Goal: Transaction & Acquisition: Book appointment/travel/reservation

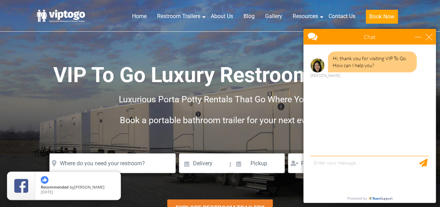
click at [429, 41] on div "Chat" at bounding box center [369, 37] width 132 height 16
click at [430, 37] on div "close" at bounding box center [428, 36] width 7 height 7
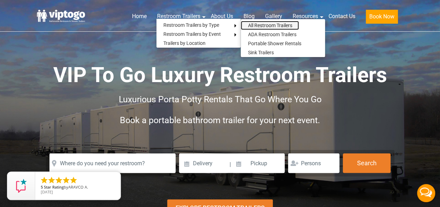
click at [275, 25] on link "All Restroom Trailers" at bounding box center [269, 25] width 58 height 9
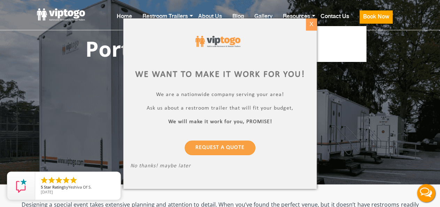
click at [315, 25] on div "X" at bounding box center [311, 24] width 11 height 12
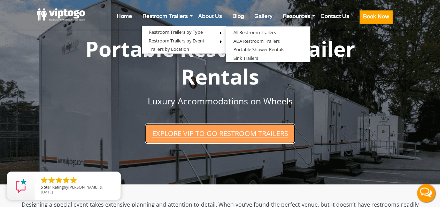
click at [206, 135] on link "Explore VIP To Go restroom trailers" at bounding box center [220, 134] width 150 height 20
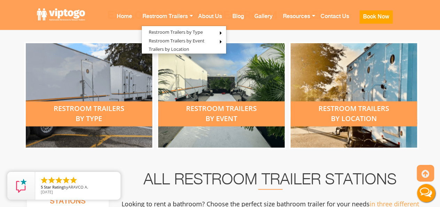
scroll to position [286, 0]
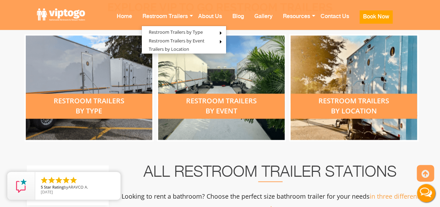
click at [357, 96] on div "restroom trailers by location" at bounding box center [353, 106] width 126 height 25
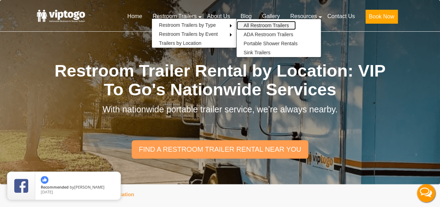
click at [291, 22] on link "All Restroom Trailers" at bounding box center [265, 25] width 59 height 9
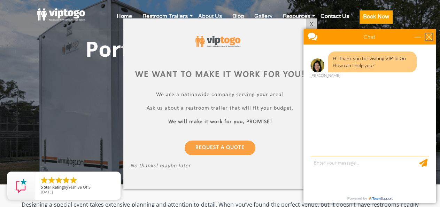
click at [427, 38] on div "close" at bounding box center [428, 36] width 7 height 7
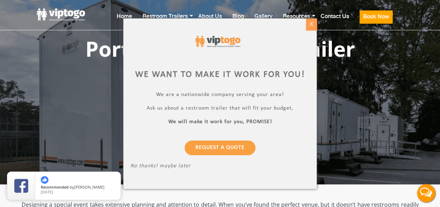
click at [311, 27] on div "X" at bounding box center [311, 24] width 11 height 12
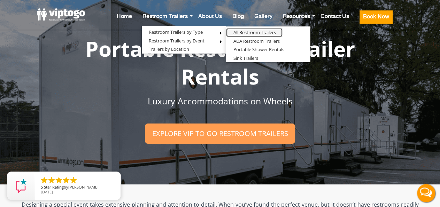
click at [259, 29] on link "All Restroom Trailers" at bounding box center [254, 32] width 56 height 9
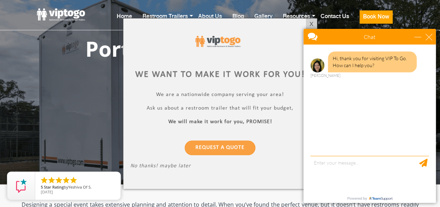
click at [428, 39] on div "close" at bounding box center [428, 36] width 7 height 7
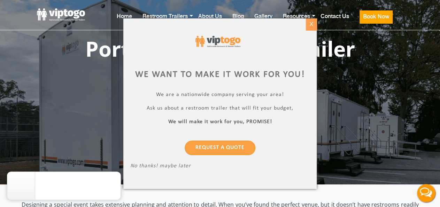
click at [310, 25] on div "X" at bounding box center [311, 24] width 11 height 12
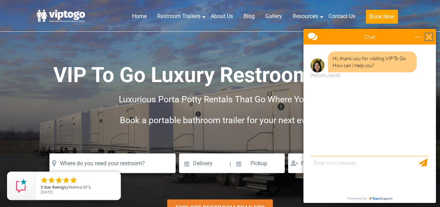
click at [431, 36] on div "close" at bounding box center [428, 36] width 7 height 7
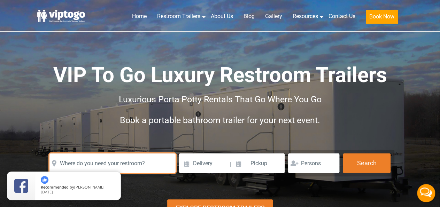
click at [158, 163] on input "text" at bounding box center [112, 162] width 126 height 19
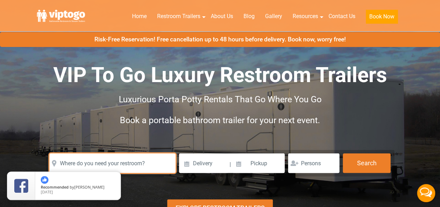
scroll to position [36, 0]
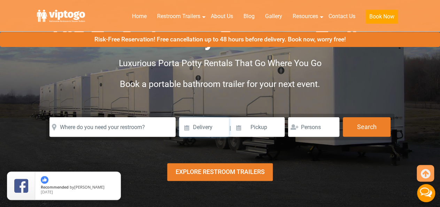
click at [215, 125] on input at bounding box center [204, 126] width 50 height 19
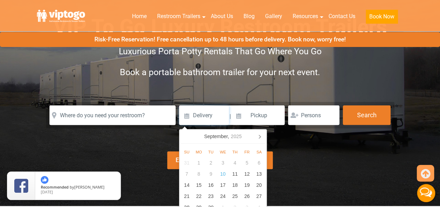
scroll to position [72, 0]
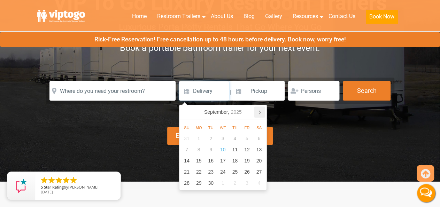
click at [259, 112] on icon at bounding box center [259, 112] width 11 height 11
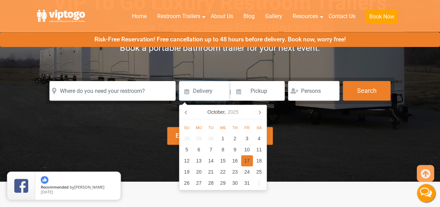
click at [248, 160] on div "17" at bounding box center [247, 160] width 12 height 11
type input "[DATE]"
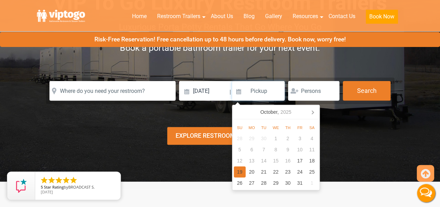
click at [240, 169] on div "19" at bounding box center [240, 171] width 12 height 11
type input "10/19/2025"
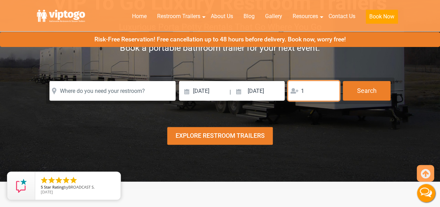
type input "1"
click at [330, 89] on input "1" at bounding box center [313, 90] width 51 height 19
click at [309, 89] on input "1" at bounding box center [313, 90] width 51 height 19
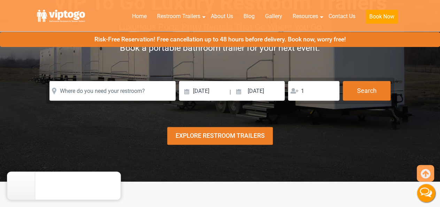
click at [298, 94] on div "1" at bounding box center [313, 90] width 51 height 19
click at [297, 94] on div "1" at bounding box center [313, 90] width 51 height 19
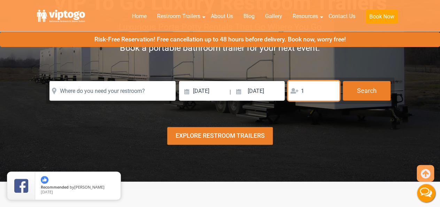
click at [306, 94] on input "1" at bounding box center [313, 90] width 51 height 19
type input "60"
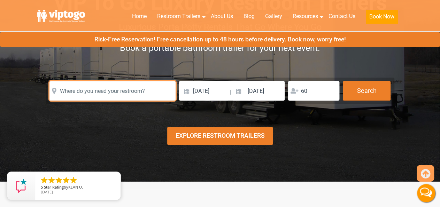
click at [97, 95] on input "text" at bounding box center [112, 90] width 126 height 19
click at [98, 94] on input "text" at bounding box center [112, 90] width 126 height 19
click at [103, 91] on input "text" at bounding box center [112, 90] width 126 height 19
click at [54, 90] on input "text" at bounding box center [112, 90] width 126 height 19
click at [106, 89] on input "text" at bounding box center [112, 90] width 126 height 19
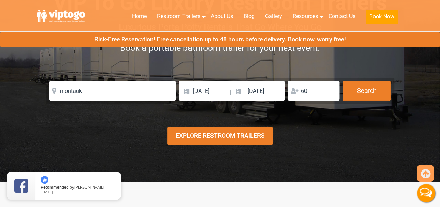
type input "Montauk, NY, USA"
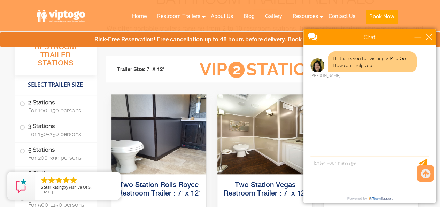
click at [430, 38] on div "close" at bounding box center [428, 36] width 7 height 7
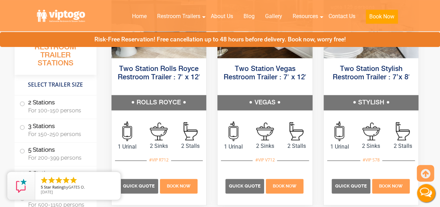
scroll to position [434, 0]
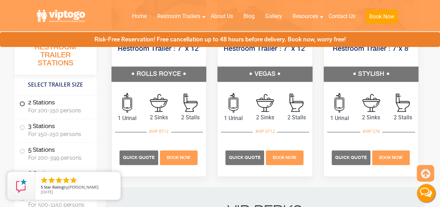
click at [64, 105] on label "2 Stations For 100-150 persons" at bounding box center [55, 106] width 72 height 22
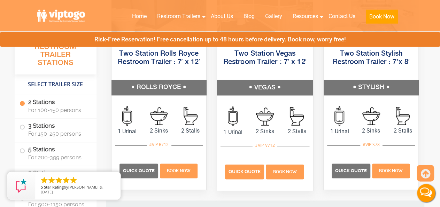
scroll to position [426, 0]
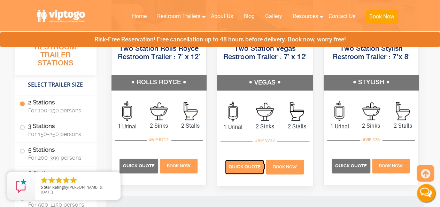
click at [251, 165] on span "Quick Quote" at bounding box center [244, 166] width 32 height 5
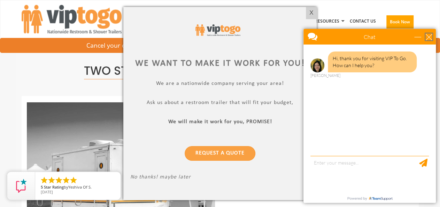
click at [430, 37] on div "close" at bounding box center [428, 36] width 7 height 7
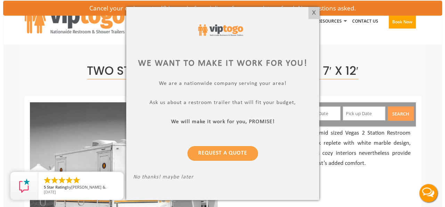
scroll to position [72, 0]
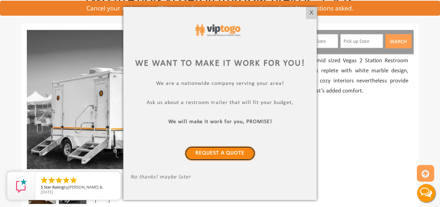
click at [224, 155] on link "Request a Quote" at bounding box center [219, 153] width 71 height 15
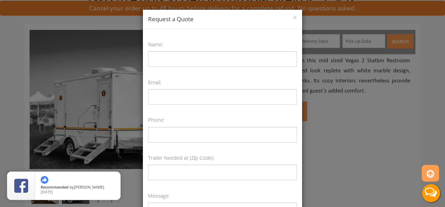
scroll to position [0, 0]
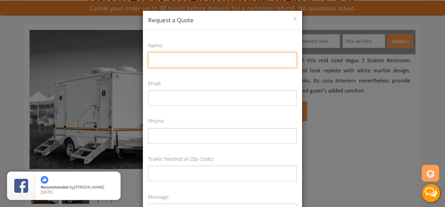
click at [210, 60] on input "Name:" at bounding box center [222, 60] width 149 height 16
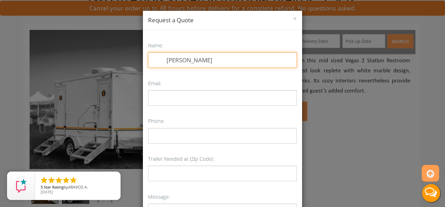
type input "[PERSON_NAME]"
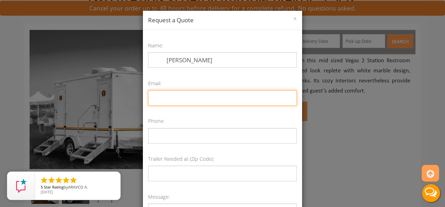
click at [207, 95] on input "Email:" at bounding box center [222, 98] width 149 height 16
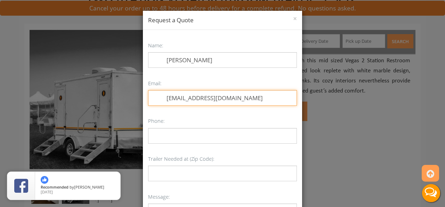
type input "[EMAIL_ADDRESS][DOMAIN_NAME]"
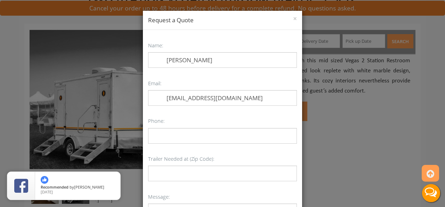
click at [192, 127] on p "Phone:" at bounding box center [222, 129] width 149 height 27
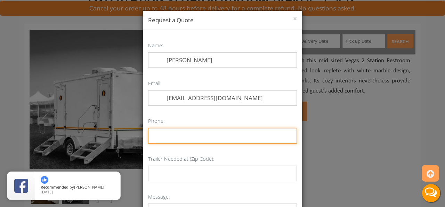
click at [192, 129] on input "Phone:" at bounding box center [222, 136] width 149 height 16
click at [173, 141] on input "6212194010" at bounding box center [222, 136] width 149 height 16
type input "6312194010"
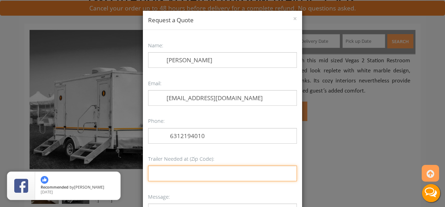
click at [192, 170] on input "Trailer Needed at (Zip Code):" at bounding box center [222, 174] width 149 height 16
click at [227, 174] on input "11954" at bounding box center [222, 174] width 149 height 16
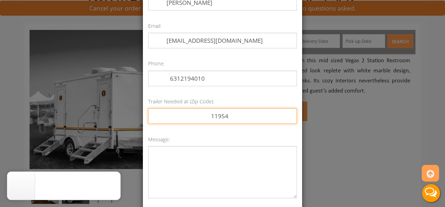
scroll to position [75, 0]
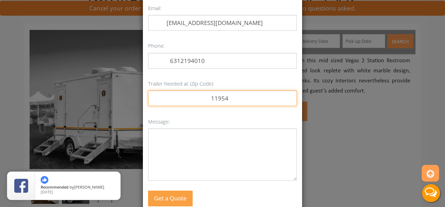
type input "11954"
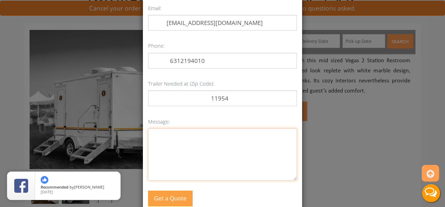
click at [220, 136] on textarea "Message:" at bounding box center [222, 154] width 149 height 52
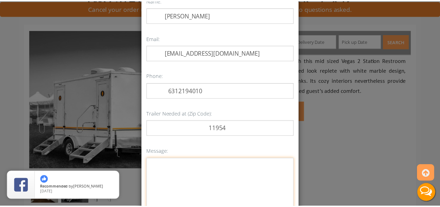
scroll to position [0, 0]
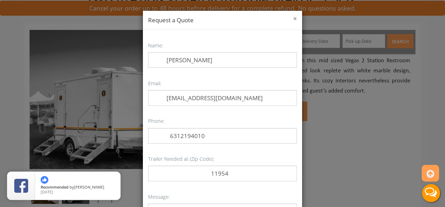
click at [293, 18] on button "×" at bounding box center [295, 18] width 4 height 7
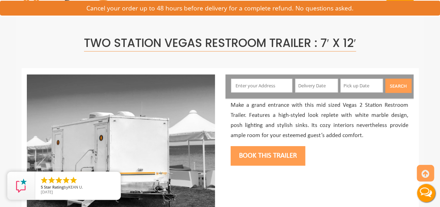
scroll to position [36, 0]
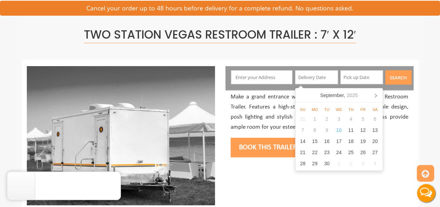
click at [306, 76] on input "text" at bounding box center [316, 77] width 43 height 14
click at [375, 95] on icon at bounding box center [375, 95] width 2 height 3
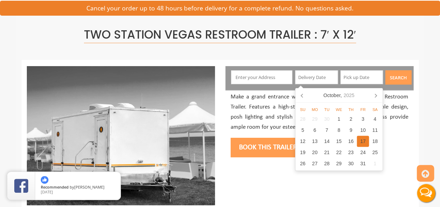
click at [364, 140] on div "17" at bounding box center [362, 141] width 12 height 11
type input "[DATE]"
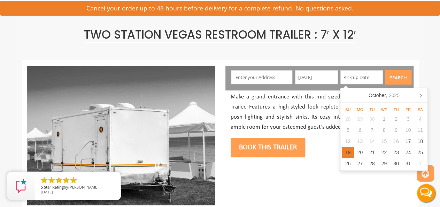
click at [346, 152] on div "19" at bounding box center [347, 152] width 12 height 11
type input "[DATE]"
click at [270, 81] on input "text" at bounding box center [261, 77] width 61 height 14
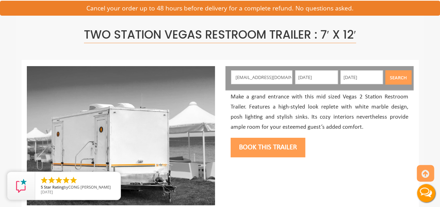
type input "[EMAIL_ADDRESS][DOMAIN_NAME]"
click at [399, 71] on button "Search" at bounding box center [398, 77] width 26 height 14
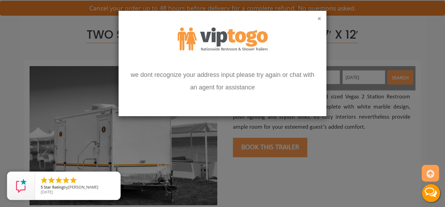
click at [320, 19] on button "×" at bounding box center [320, 18] width 4 height 7
